Goal: Task Accomplishment & Management: Complete application form

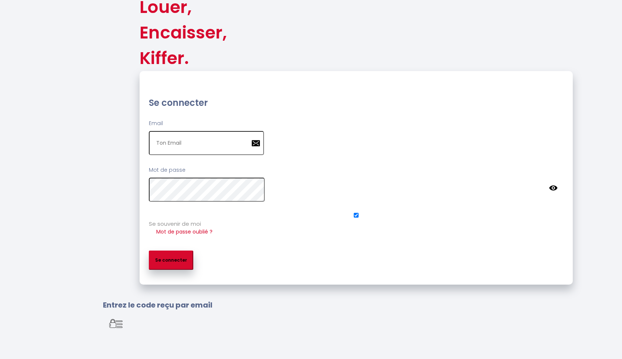
scroll to position [46, 0]
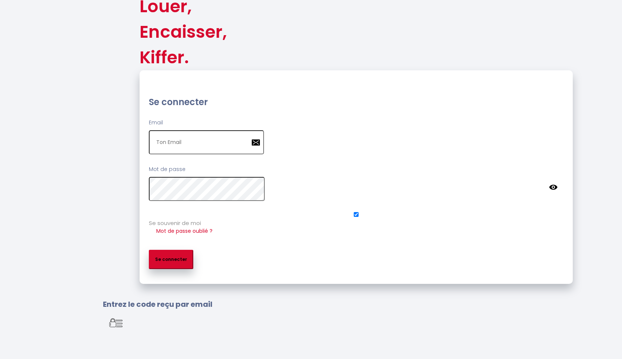
click at [93, 273] on div "Louer, Encaisser, Kiffer. Se connecter Email Mot de passe false Se souvenir de …" at bounding box center [356, 128] width 532 height 312
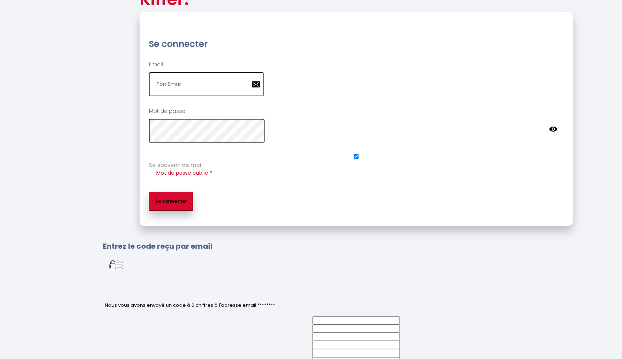
scroll to position [105, 0]
click at [205, 96] on input "email" at bounding box center [206, 84] width 115 height 24
type input "n"
checkbox input "true"
type input "no"
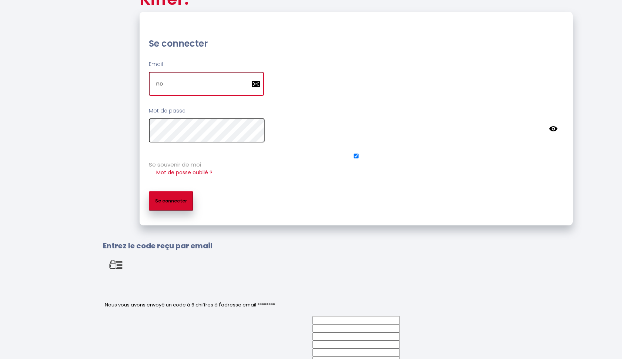
checkbox input "true"
type input "nor"
checkbox input "true"
type input "norm"
checkbox input "true"
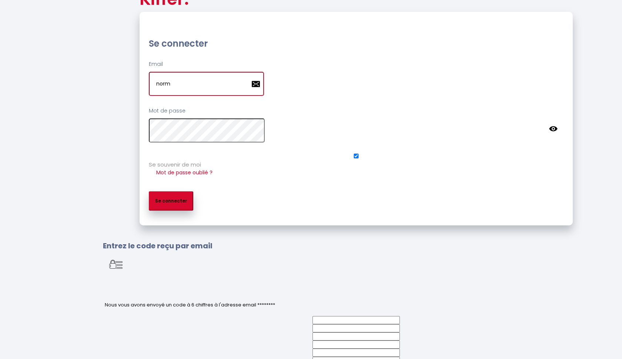
type input "norma"
checkbox input "true"
type input "norman"
checkbox input "true"
type input "normand"
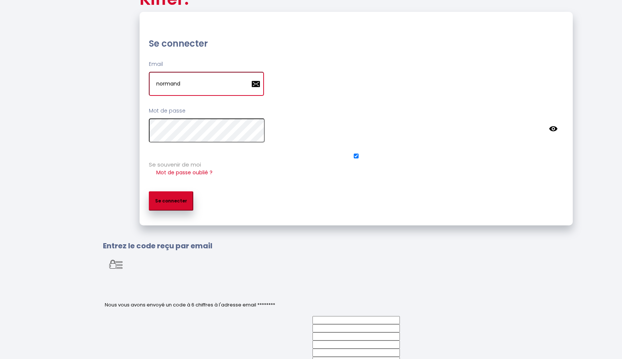
checkbox input "true"
type input "normandi"
checkbox input "true"
type input "normandie"
checkbox input "true"
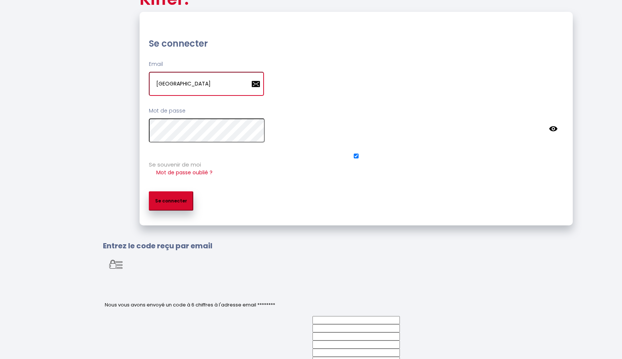
type input "normandiem"
checkbox input "true"
type input "normandieme"
checkbox input "true"
type input "normandiemen"
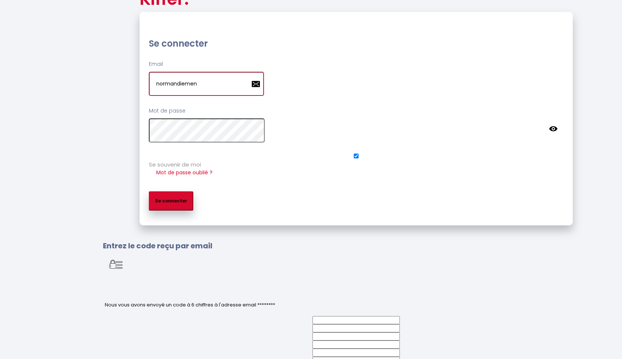
checkbox input "true"
type input "normandiemena"
checkbox input "true"
type input "normandiemenag"
checkbox input "true"
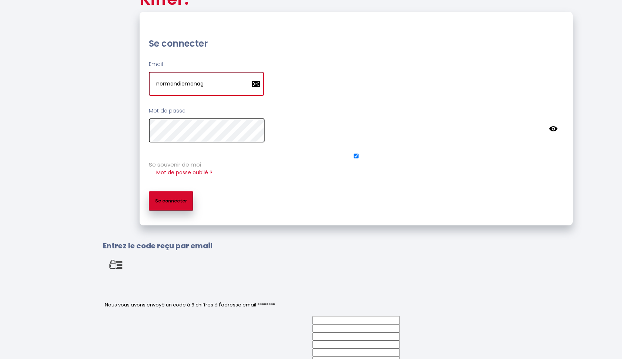
type input "normandiemenage"
checkbox input "true"
type input "normandiemenage."
checkbox input "true"
type input "normandiemenage.p"
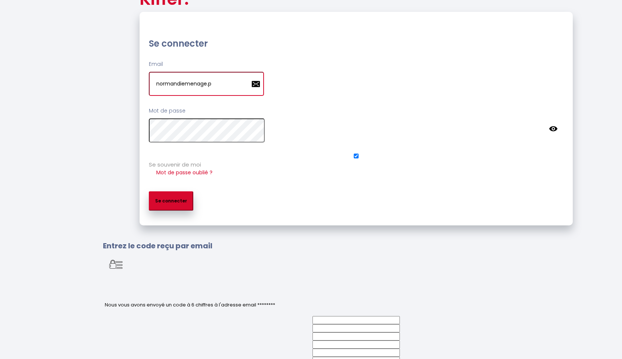
checkbox input "true"
type input "normandiemenage.pr"
checkbox input "true"
type input "normandiemenage.pro"
checkbox input "true"
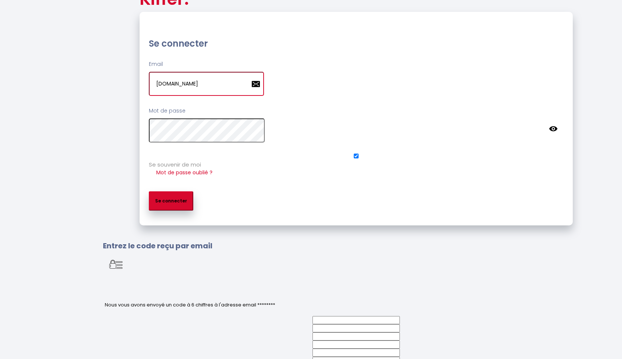
type input "normandiemenage.pro@"
checkbox input "true"
type input "normandiemenage.pro@g"
checkbox input "true"
type input "normandiemenage.pro@gm"
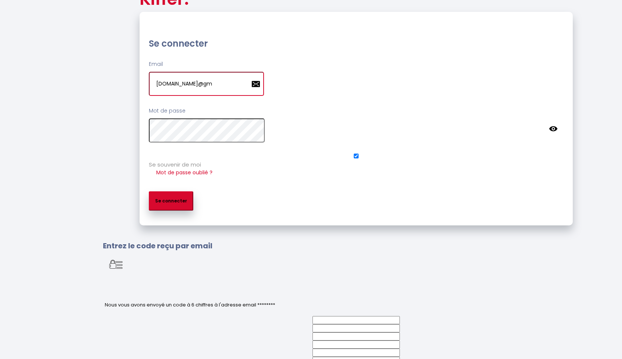
checkbox input "true"
type input "normandiemenage.pro@gma"
checkbox input "true"
type input "normandiemenage.pro@gmai"
checkbox input "true"
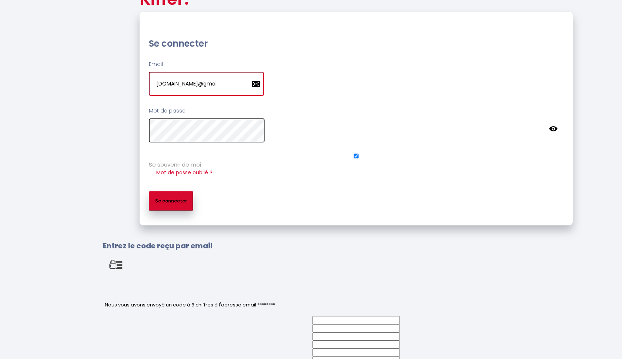
type input "normandiemenage.pro@gmail"
checkbox input "true"
type input "normandiemenage.pro@gmail."
checkbox input "true"
type input "normandiemenage.pro@gmail.c"
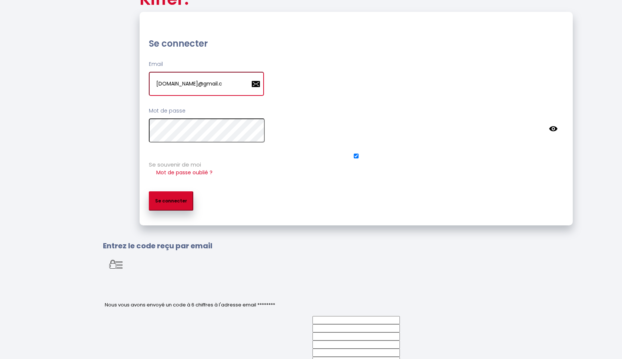
checkbox input "true"
type input "normandiemenage.pro@gmail.co"
checkbox input "true"
type input "normandiemenage.pro@gmail.com"
checkbox input "true"
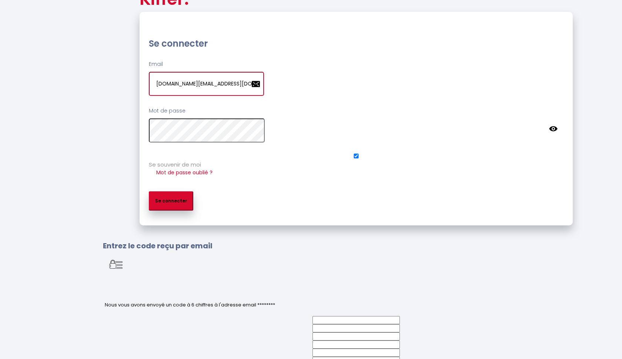
type input "normandiemenage.pro@gmail.com"
